Goal: Task Accomplishment & Management: Complete application form

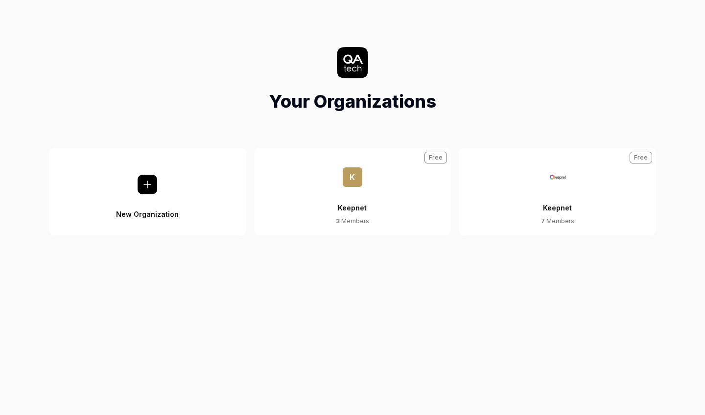
click at [538, 186] on button "Keepnet 7 Members Free" at bounding box center [556, 192] width 197 height 88
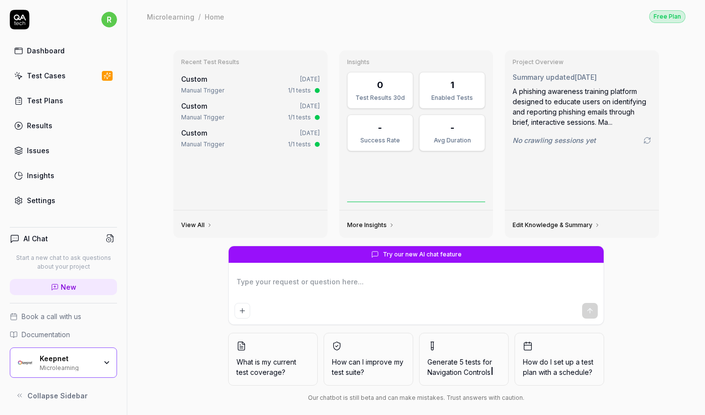
click at [96, 357] on div "Keepnet Microlearning" at bounding box center [71, 362] width 63 height 17
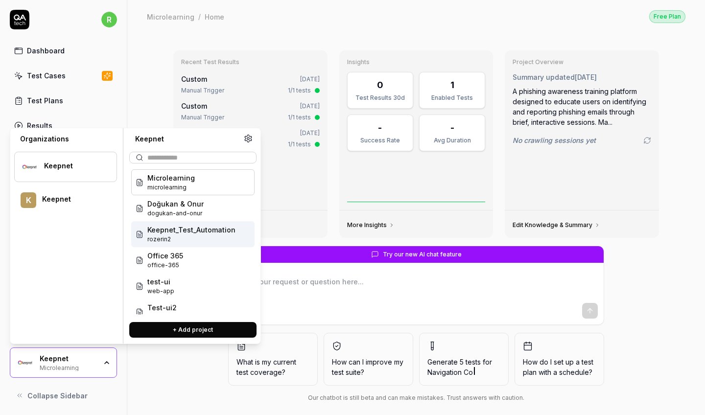
click at [196, 235] on span "rozerin2" at bounding box center [191, 239] width 88 height 9
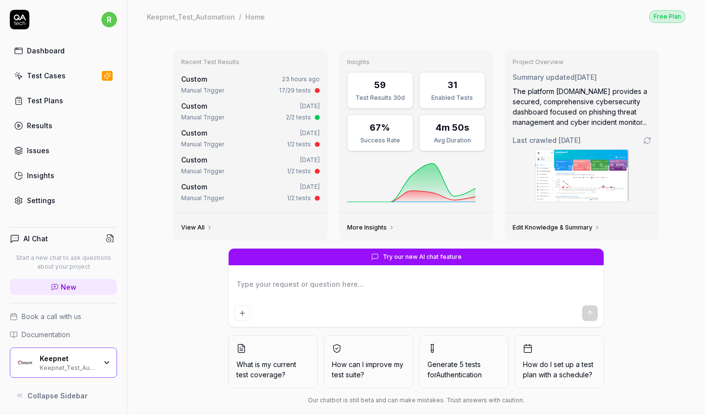
type textarea "*"
click at [91, 82] on link "Test Cases" at bounding box center [63, 75] width 107 height 19
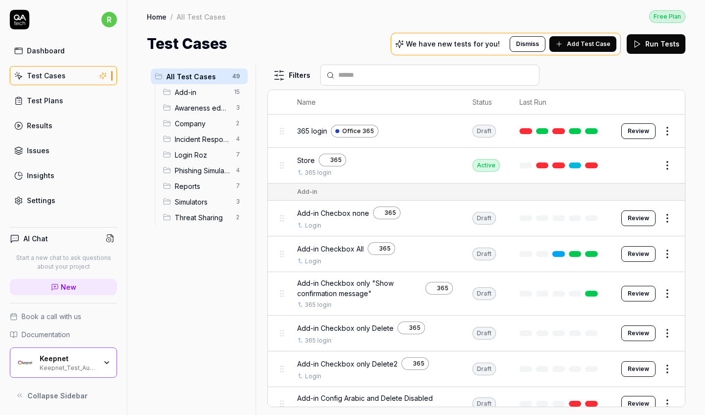
click at [216, 172] on span "Phishing Simulator" at bounding box center [202, 170] width 55 height 10
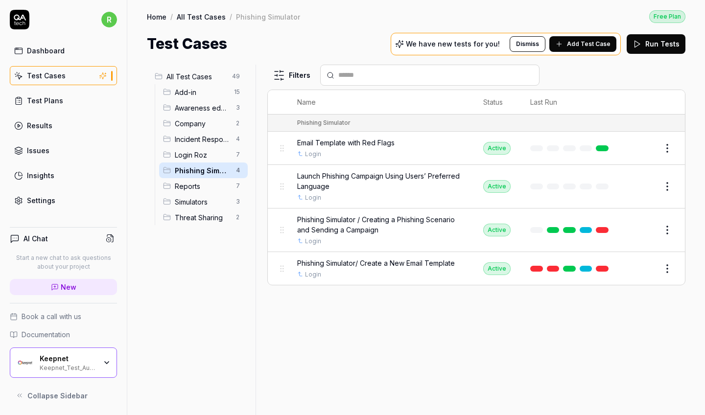
click at [226, 107] on span "Awareness educator" at bounding box center [202, 108] width 55 height 10
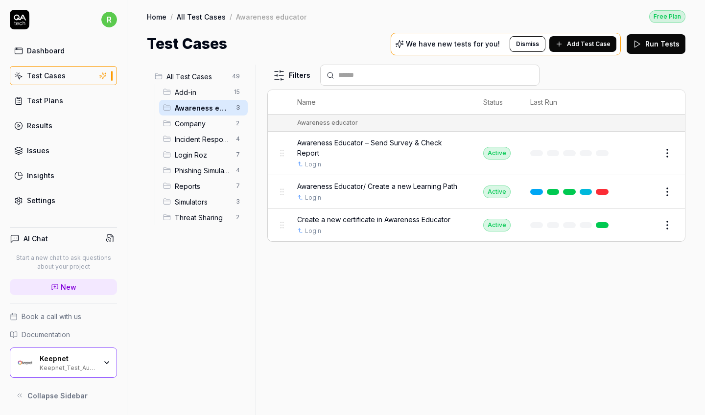
click at [211, 171] on span "Phishing Simulator" at bounding box center [202, 170] width 55 height 10
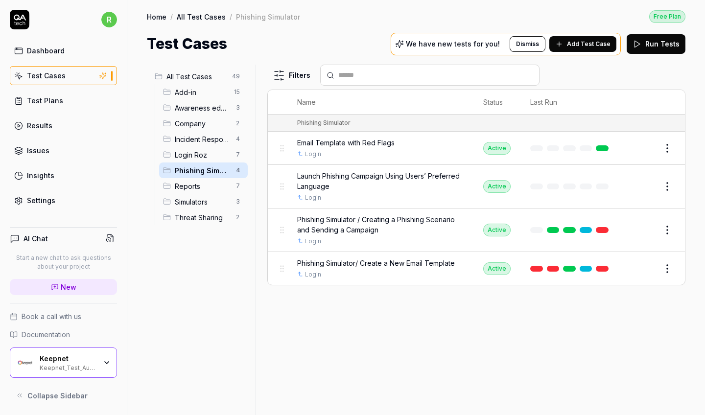
click at [226, 77] on span "All Test Cases" at bounding box center [196, 76] width 60 height 10
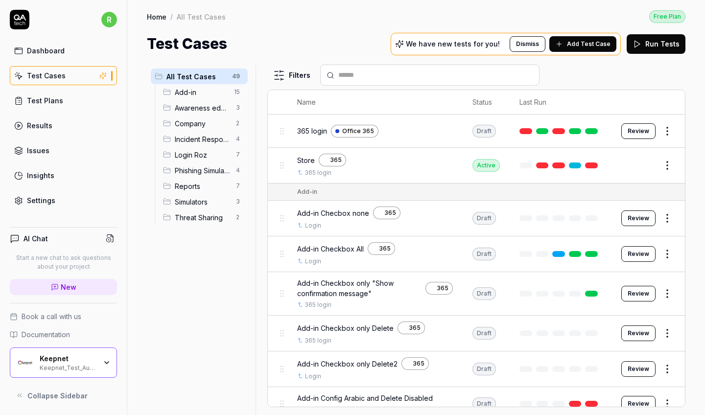
click at [583, 49] on button "Add Test Case" at bounding box center [582, 44] width 67 height 16
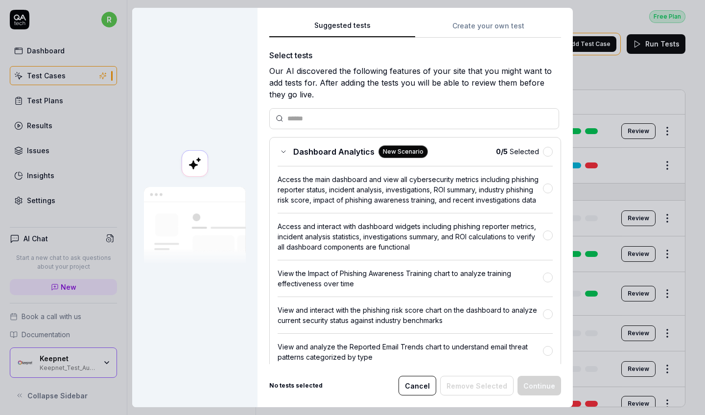
click at [493, 18] on div "Suggested tests Create your own test Select tests Our AI discovered the followi…" at bounding box center [414, 207] width 315 height 399
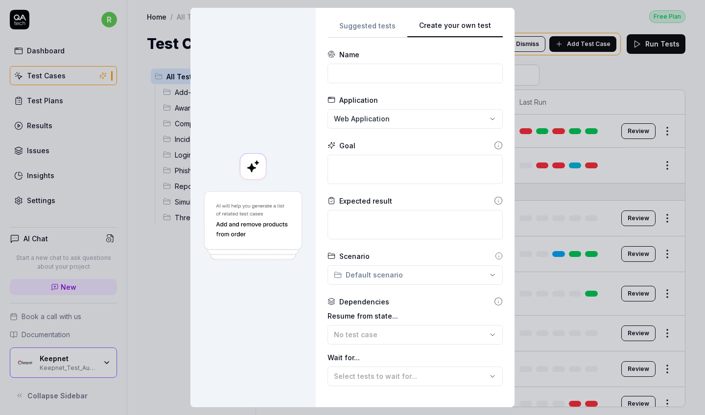
click at [493, 31] on button "Create your own test" at bounding box center [454, 29] width 95 height 18
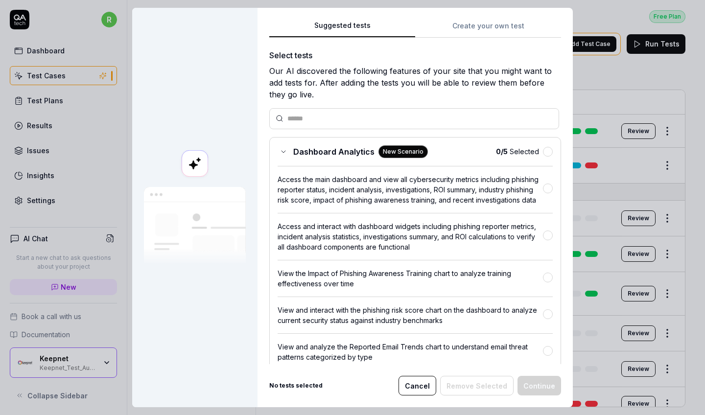
click at [353, 22] on button "Suggested tests" at bounding box center [342, 29] width 146 height 18
click at [548, 191] on button "button" at bounding box center [548, 188] width 10 height 10
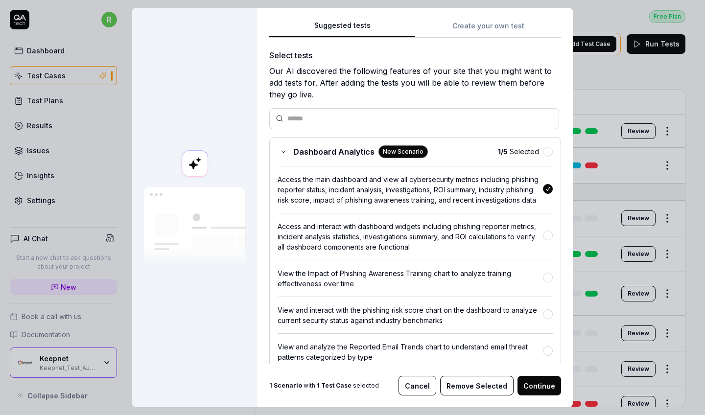
click at [548, 232] on button "button" at bounding box center [548, 235] width 10 height 10
click at [548, 278] on button "button" at bounding box center [548, 278] width 10 height 10
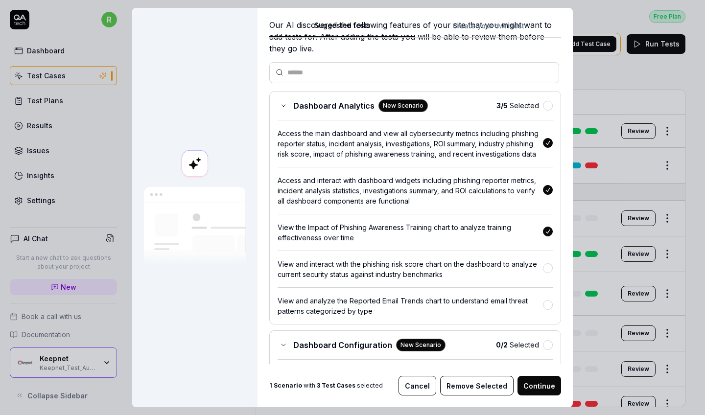
scroll to position [47, 0]
click at [547, 258] on div "View and interact with the phishing risk score chart on the dashboard to analyz…" at bounding box center [414, 264] width 275 height 29
click at [549, 303] on button "button" at bounding box center [548, 304] width 10 height 10
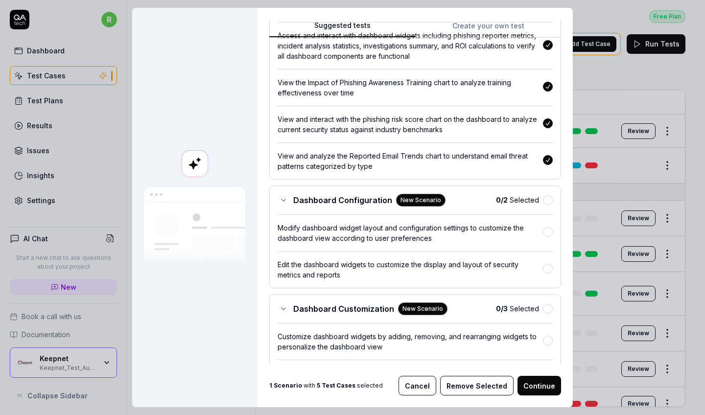
scroll to position [191, 0]
click at [550, 198] on button "button" at bounding box center [548, 200] width 10 height 10
click at [548, 309] on button "button" at bounding box center [548, 308] width 10 height 10
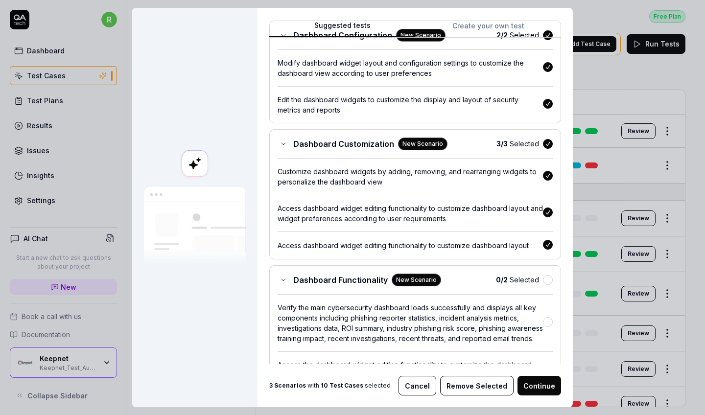
scroll to position [386, 0]
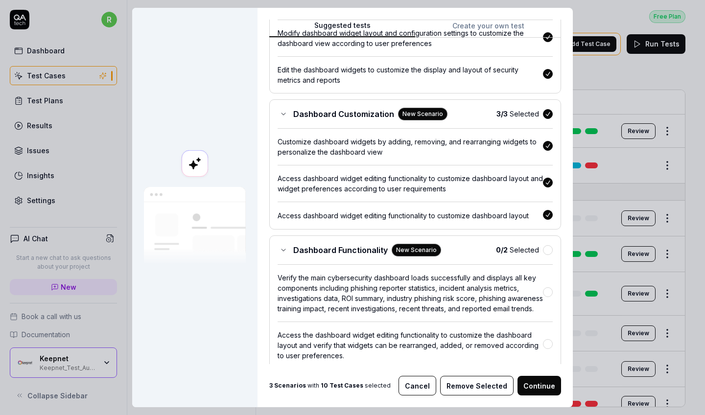
click at [545, 247] on button "button" at bounding box center [548, 250] width 10 height 10
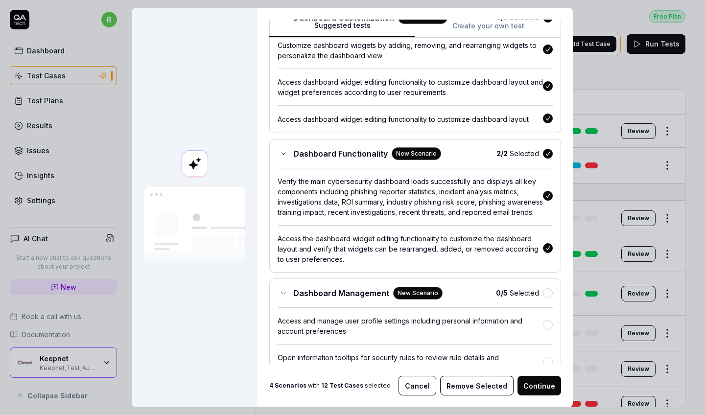
scroll to position [481, 0]
click at [546, 298] on button "button" at bounding box center [548, 294] width 10 height 10
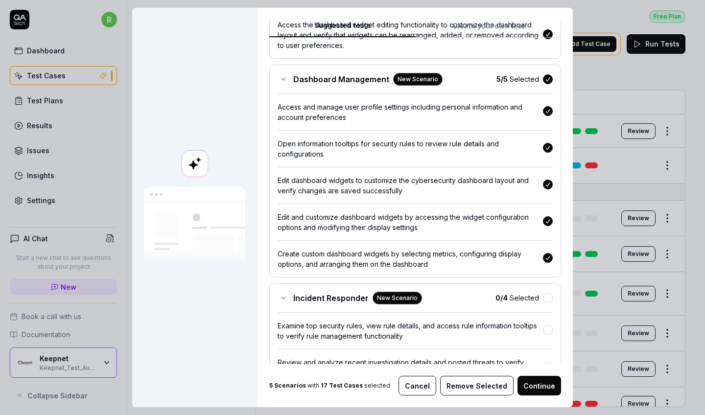
scroll to position [748, 0]
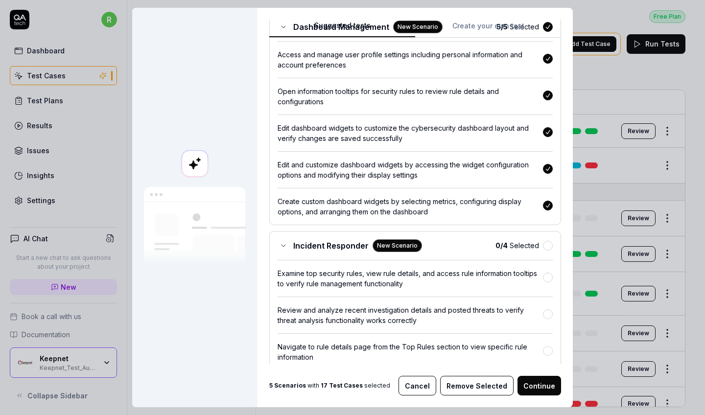
click at [548, 251] on button "button" at bounding box center [548, 246] width 10 height 10
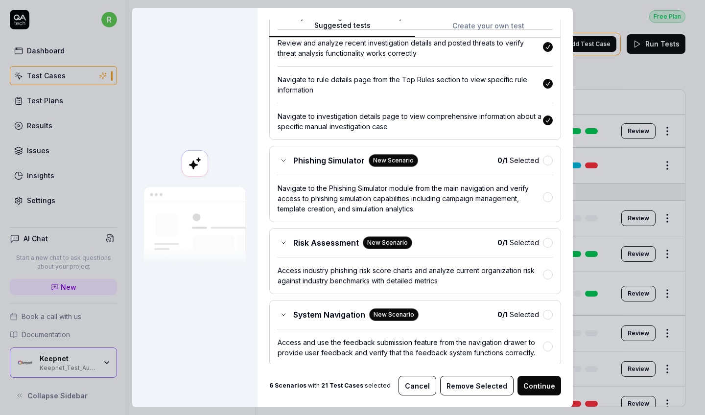
scroll to position [1007, 0]
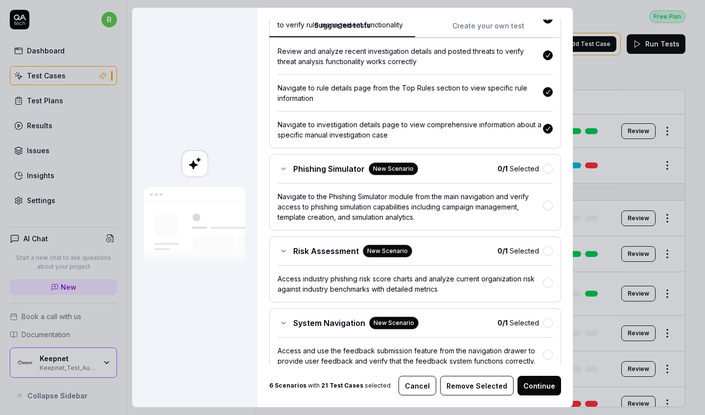
click at [548, 174] on button "button" at bounding box center [548, 169] width 10 height 10
click at [547, 256] on button "button" at bounding box center [548, 251] width 10 height 10
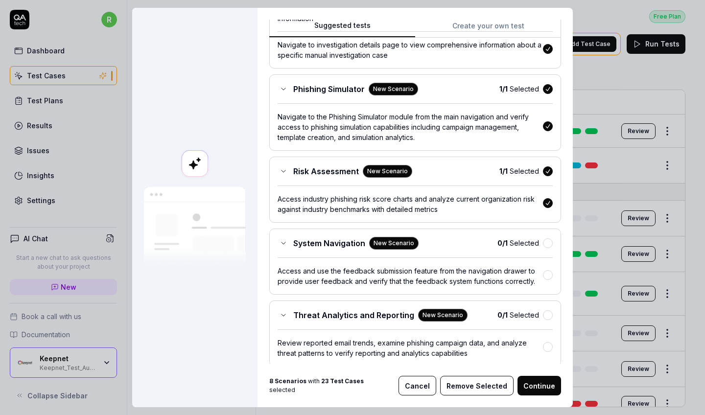
click at [546, 248] on button "button" at bounding box center [548, 243] width 10 height 10
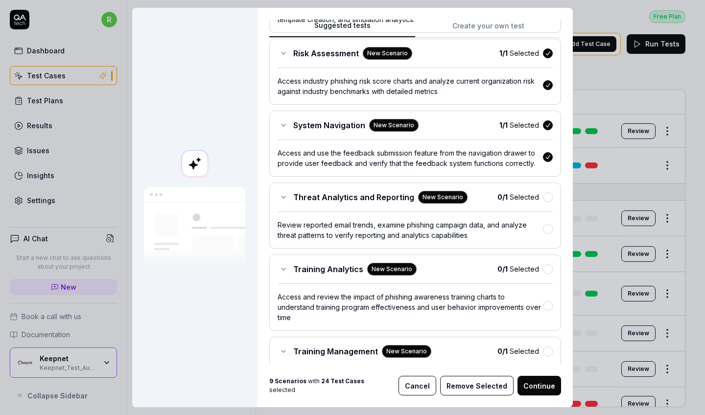
click at [547, 201] on div "0 / 1 Selected" at bounding box center [524, 197] width 55 height 10
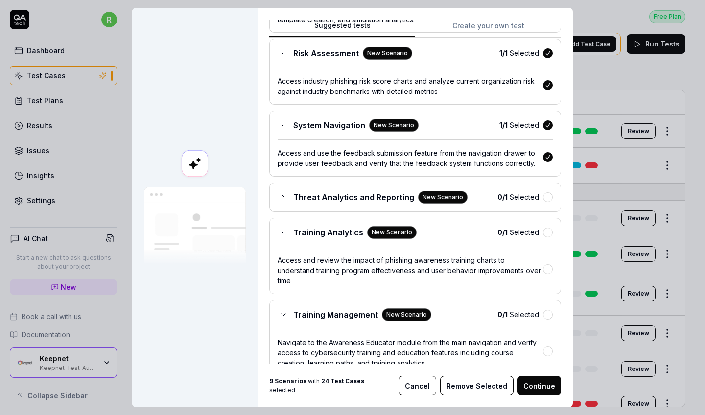
click at [549, 202] on button "button" at bounding box center [548, 197] width 10 height 10
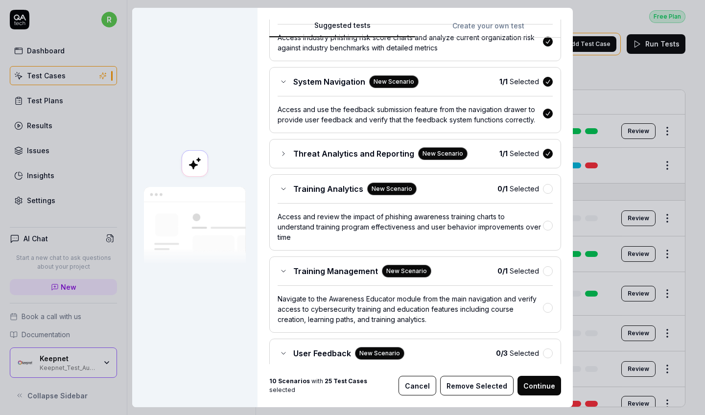
scroll to position [1252, 0]
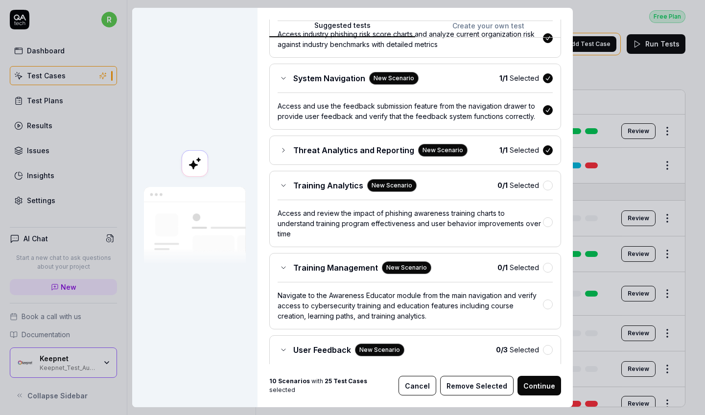
click at [546, 190] on button "button" at bounding box center [548, 186] width 10 height 10
click at [548, 273] on button "button" at bounding box center [548, 268] width 10 height 10
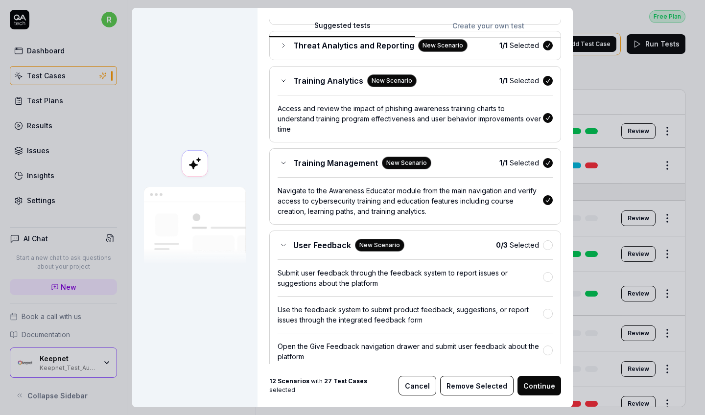
click at [547, 250] on button "button" at bounding box center [548, 245] width 10 height 10
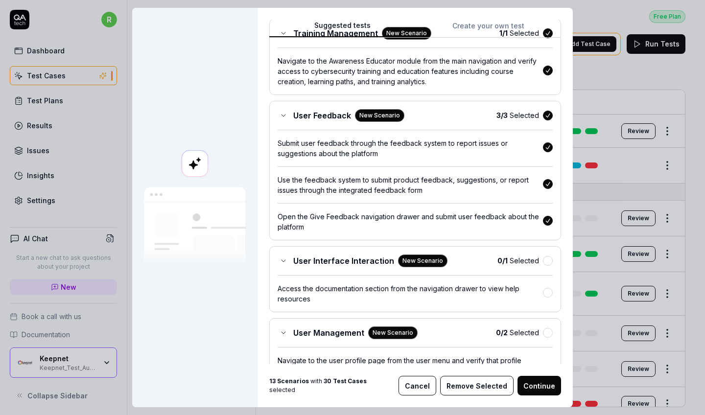
click at [547, 266] on button "button" at bounding box center [548, 261] width 10 height 10
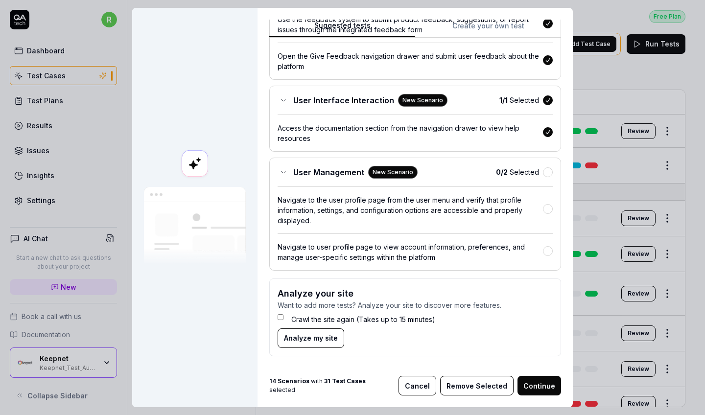
click at [546, 177] on button "button" at bounding box center [548, 172] width 10 height 10
click at [544, 382] on button "Continue" at bounding box center [539, 386] width 44 height 20
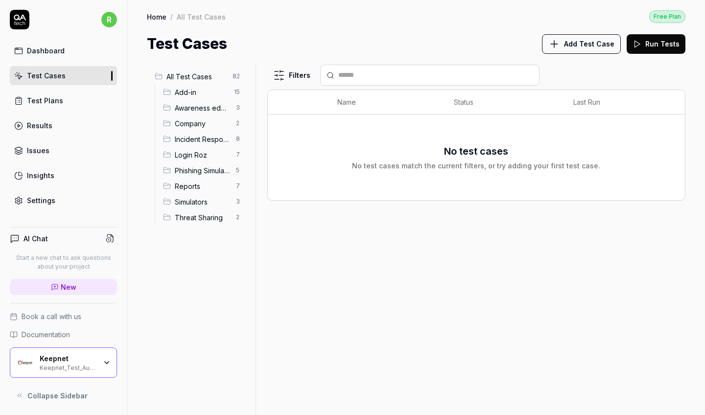
click at [217, 69] on div "All Test Cases 82" at bounding box center [199, 76] width 97 height 16
